Goal: Information Seeking & Learning: Learn about a topic

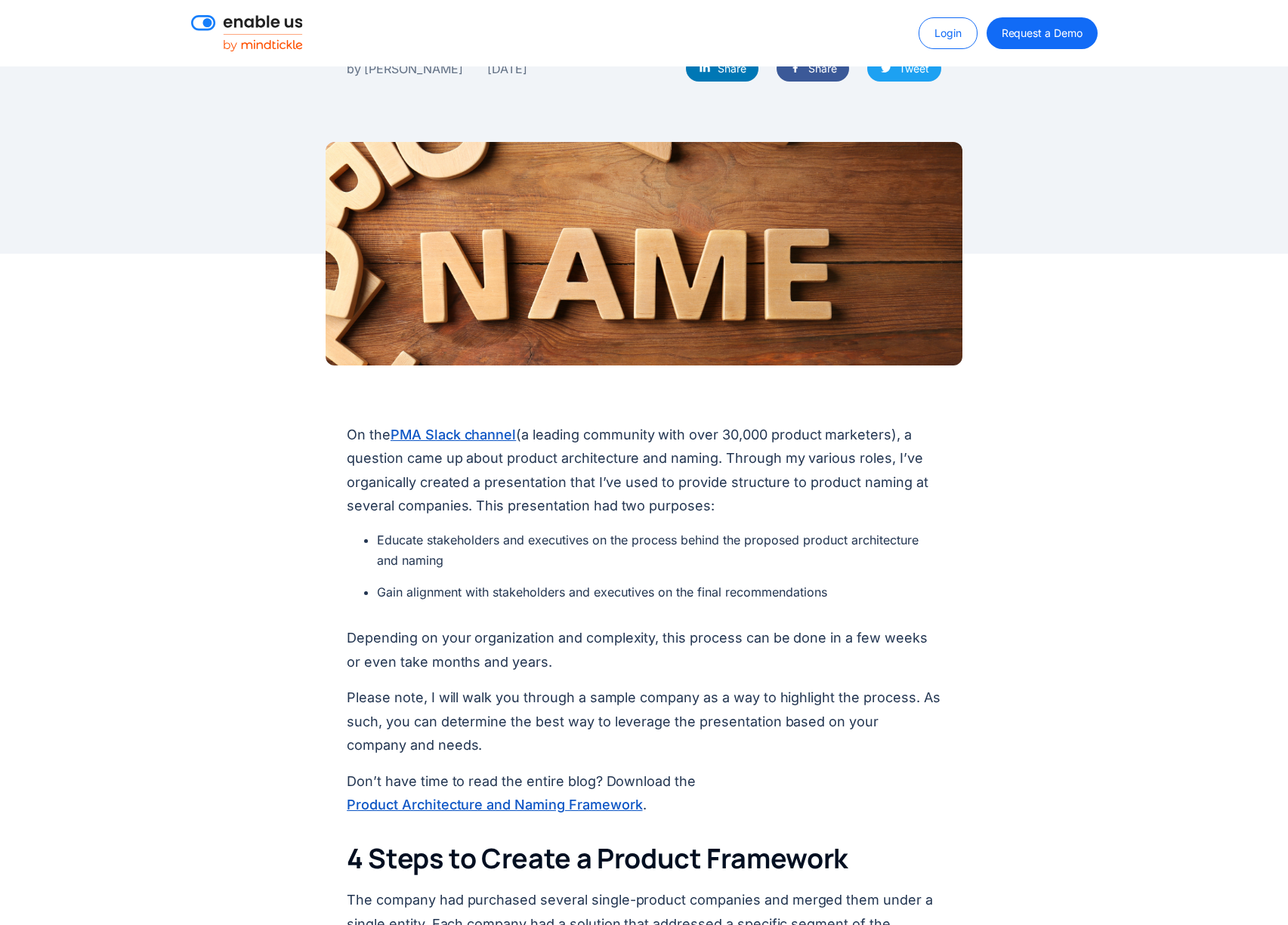
scroll to position [496, 0]
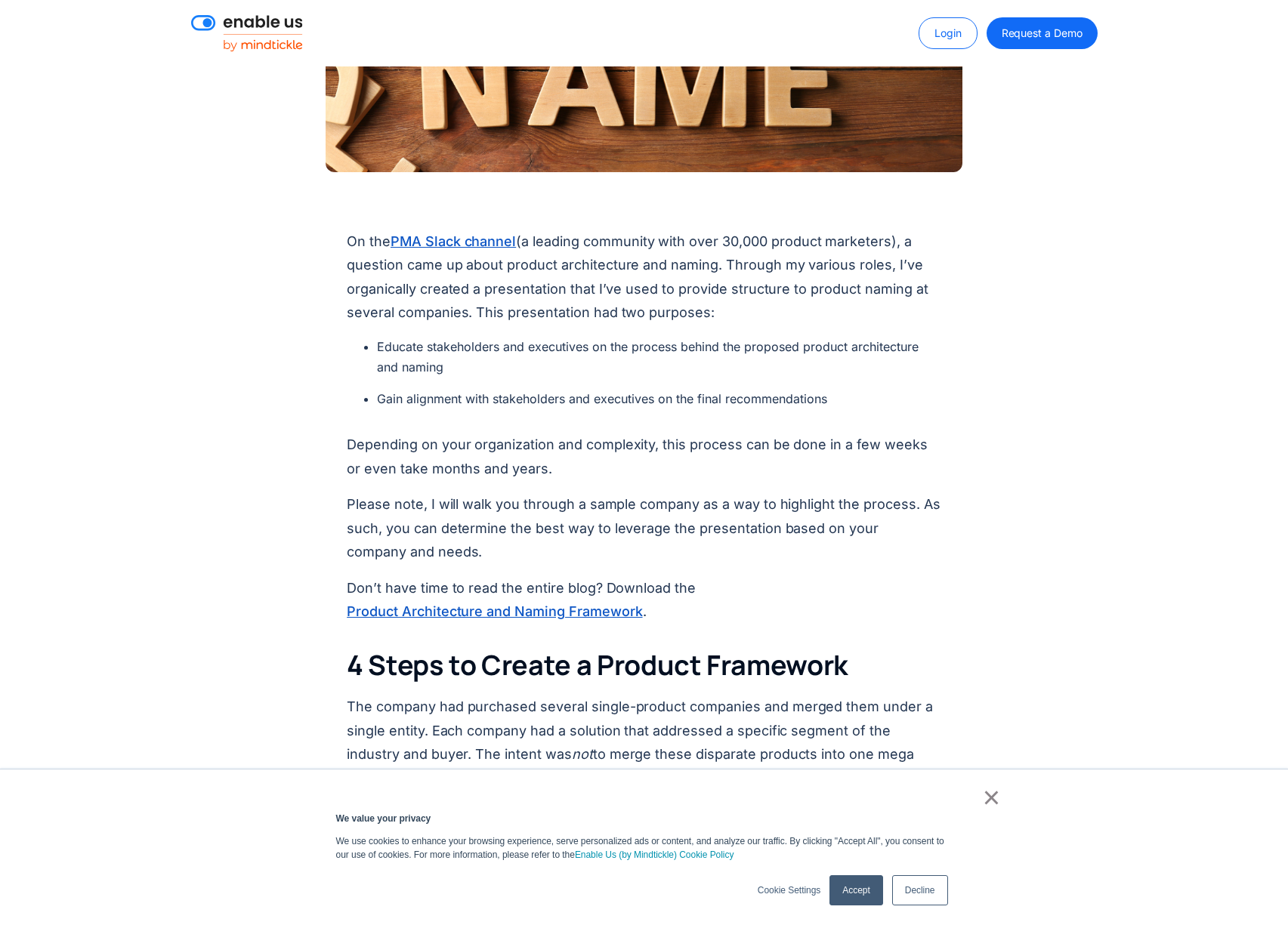
click at [581, 303] on p "On the PMA Slack channel (a leading community with over 30,000 product marketer…" at bounding box center [644, 277] width 595 height 95
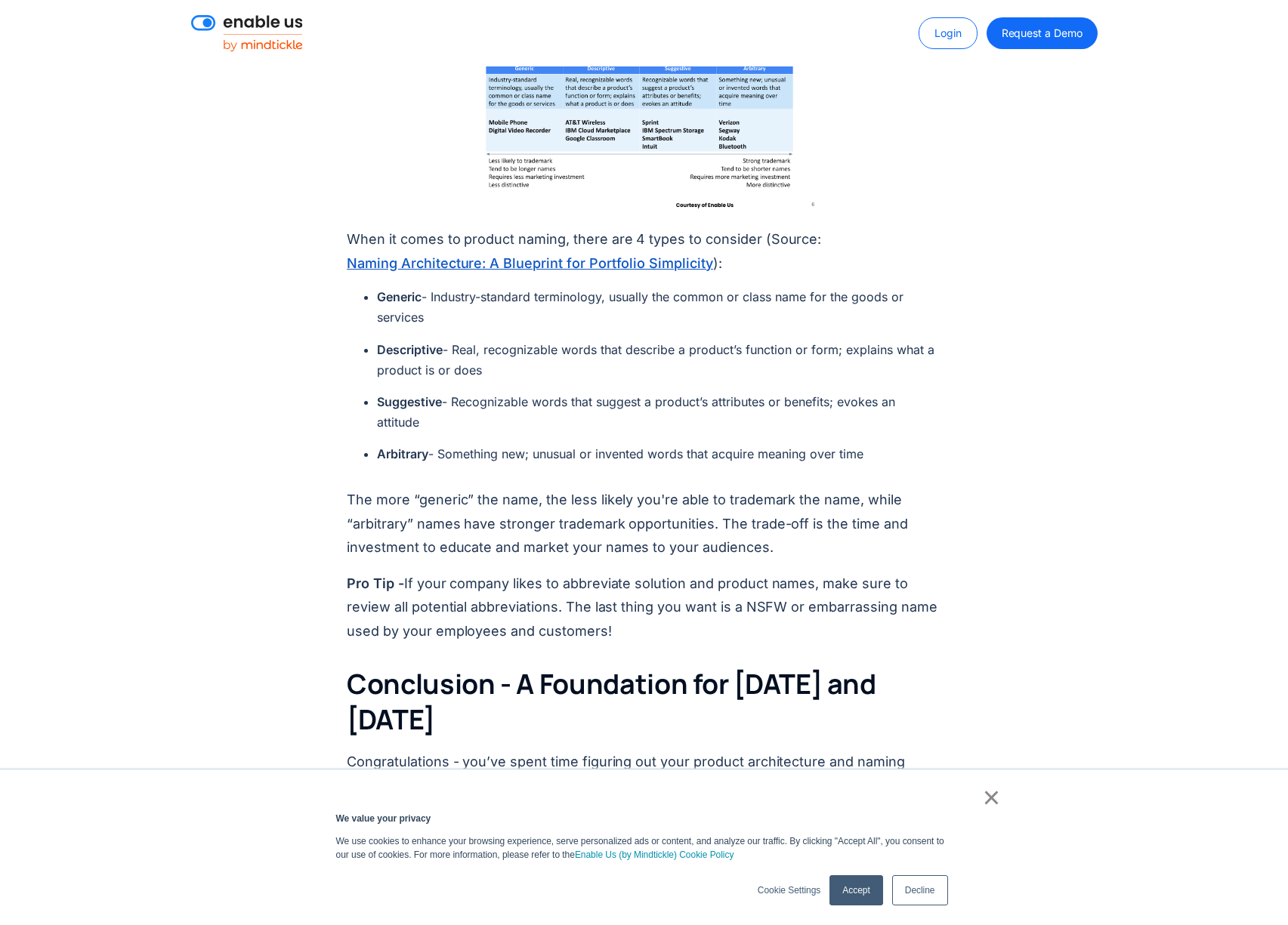
scroll to position [3599, 0]
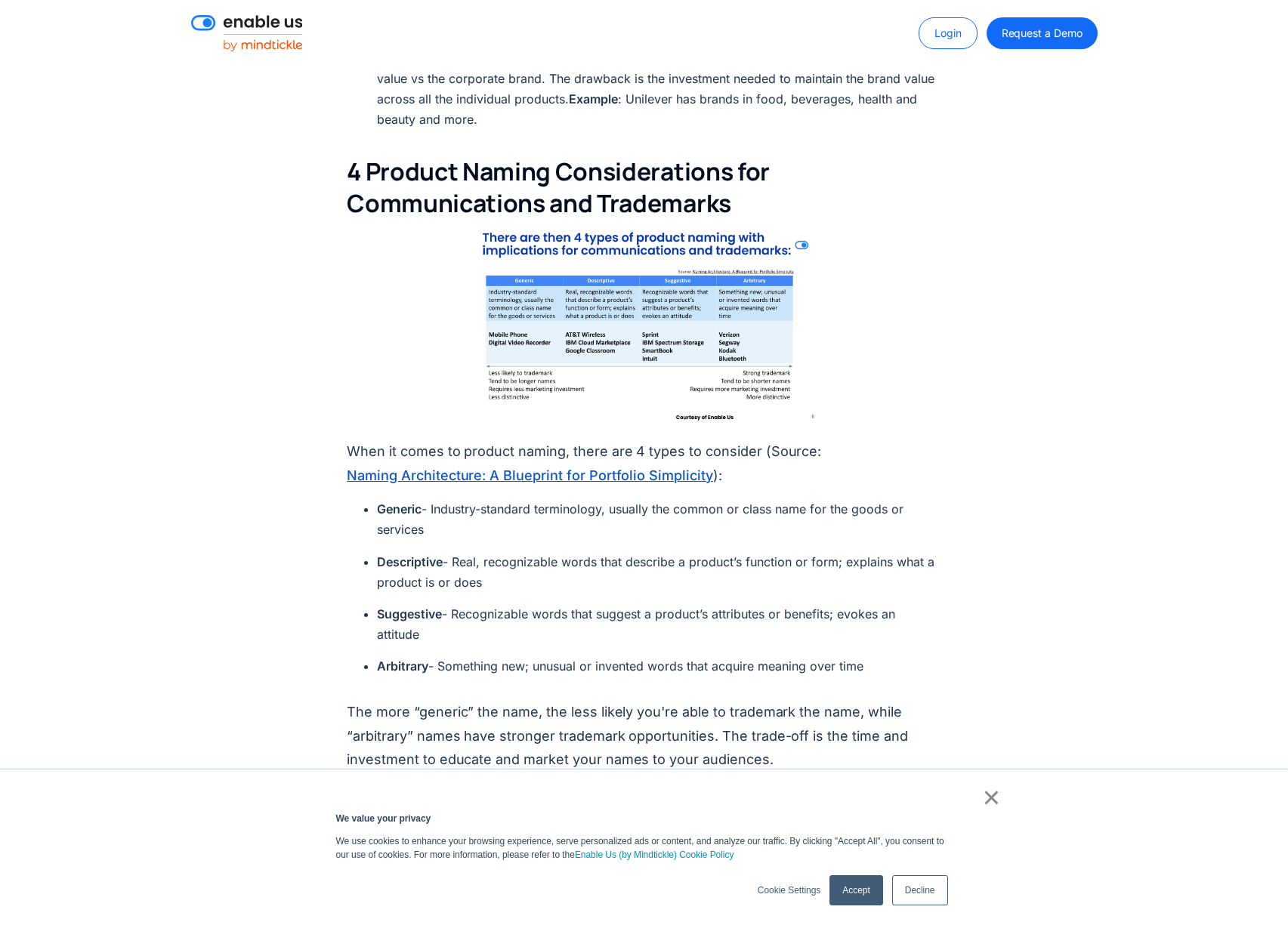
click at [635, 300] on img at bounding box center [644, 327] width 357 height 200
click at [765, 325] on img at bounding box center [644, 327] width 357 height 200
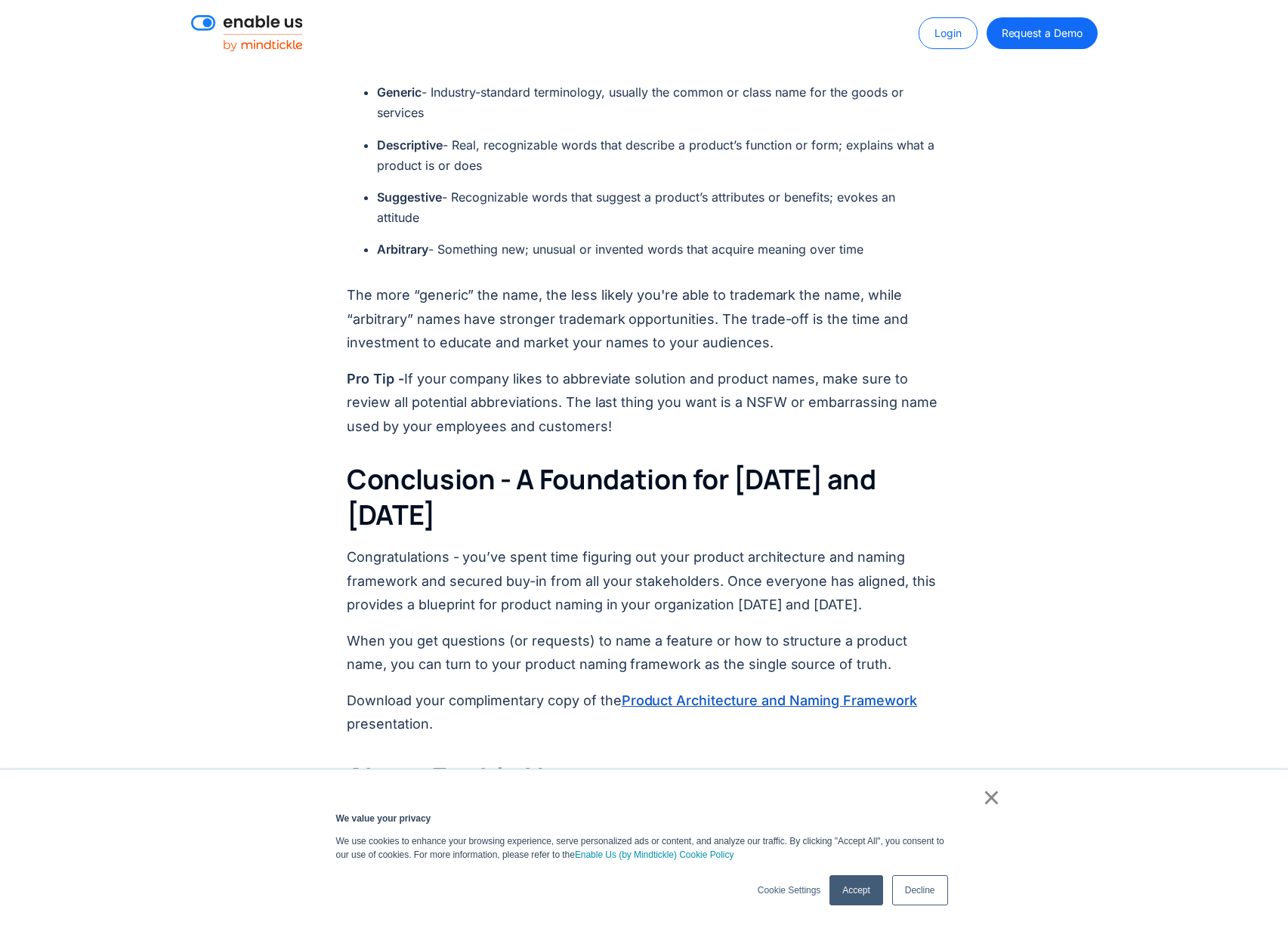
scroll to position [4031, 0]
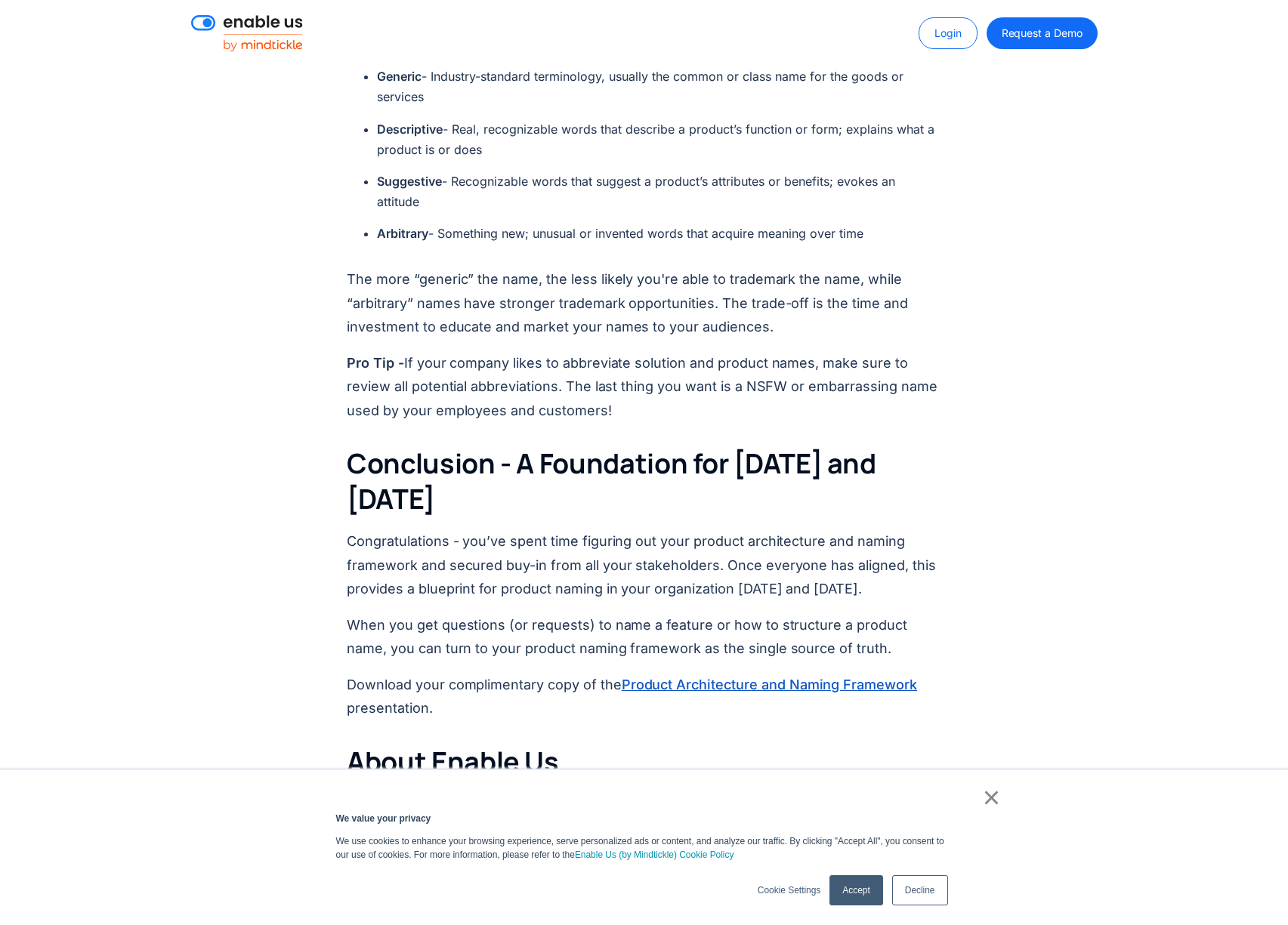
click at [679, 674] on link "Product Architecture and Naming Framework" at bounding box center [770, 684] width 296 height 20
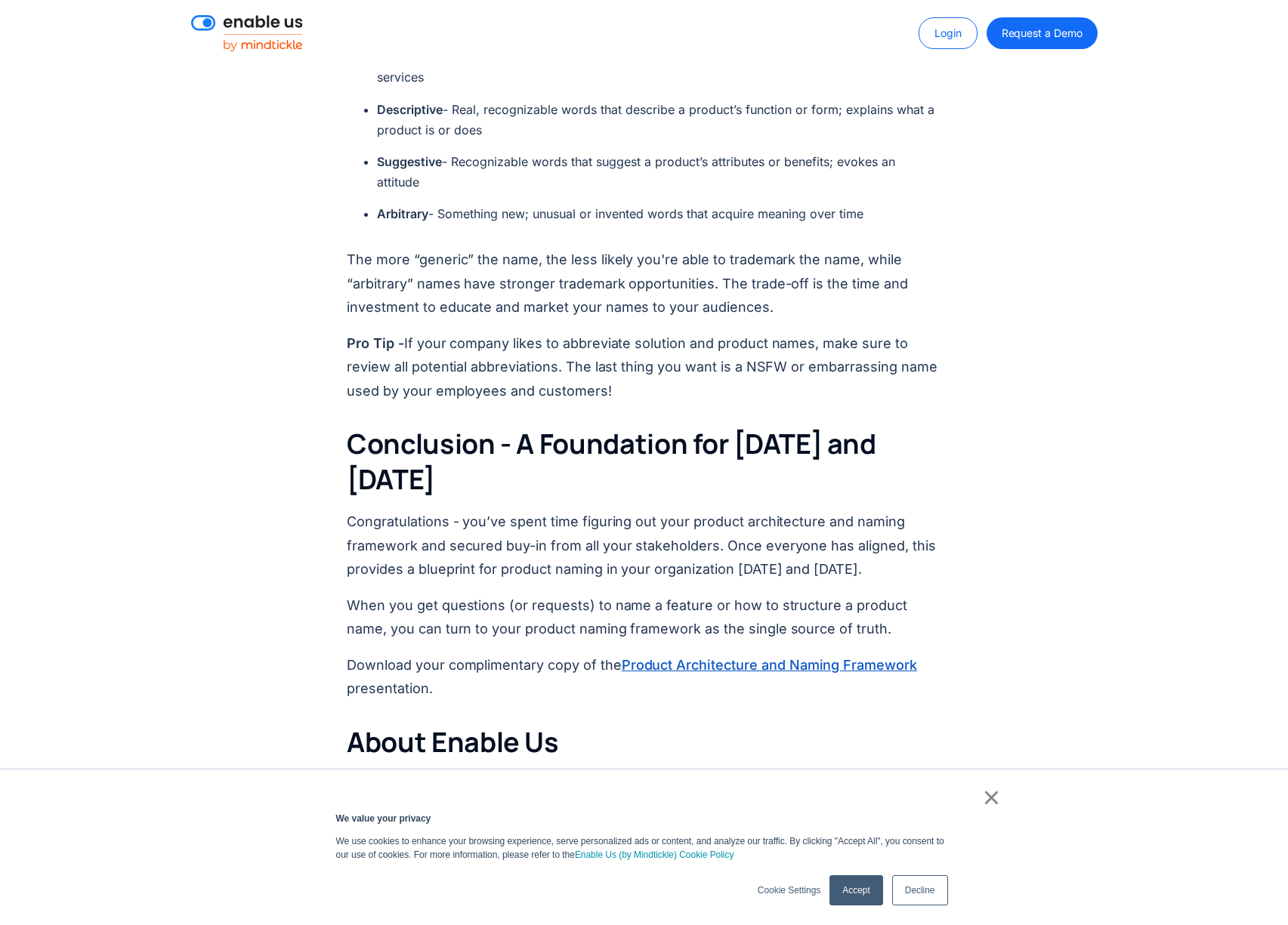
scroll to position [4177, 0]
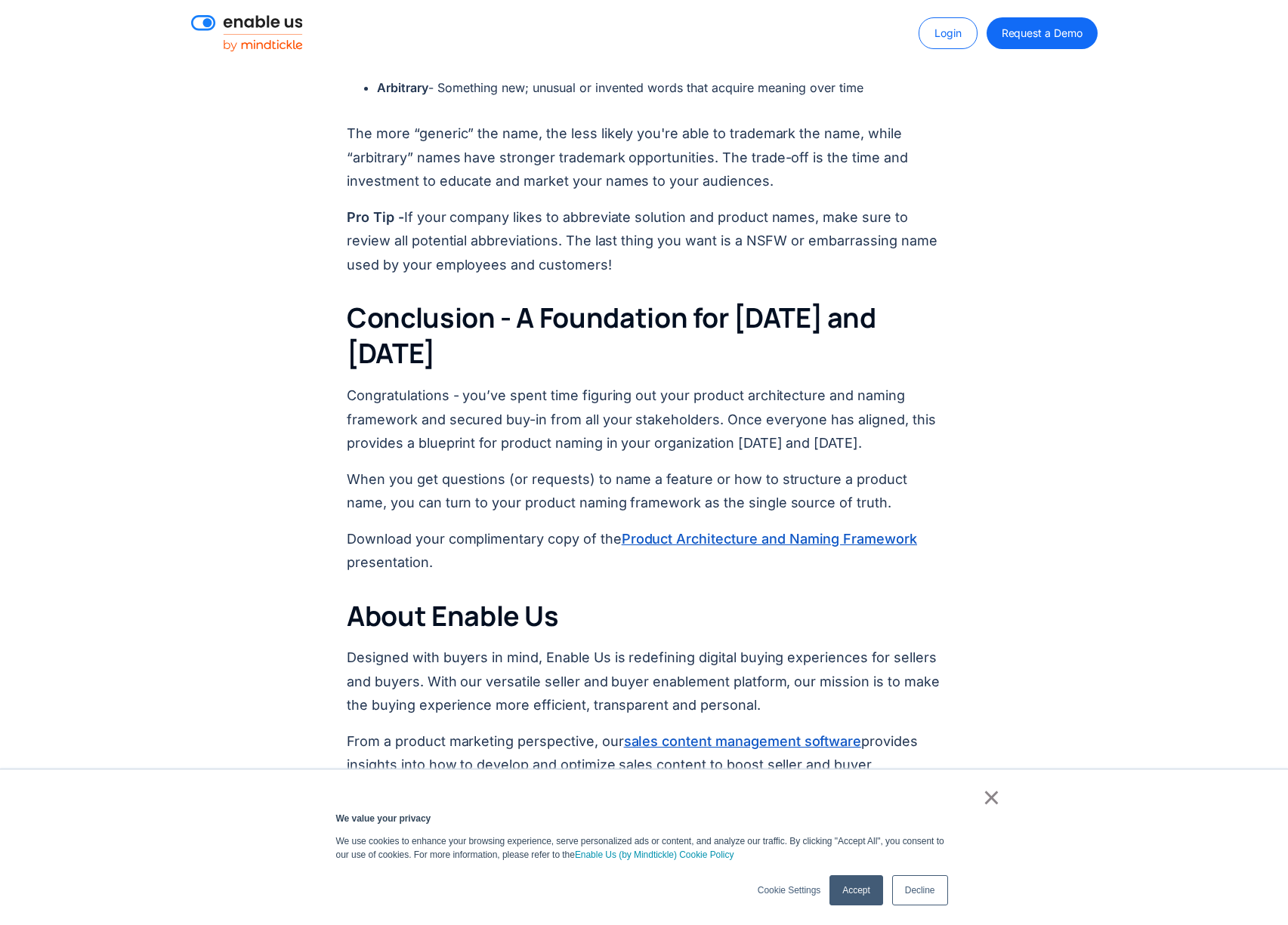
click at [727, 529] on link "Product Architecture and Naming Framework" at bounding box center [770, 538] width 296 height 20
